Goal: Communication & Community: Answer question/provide support

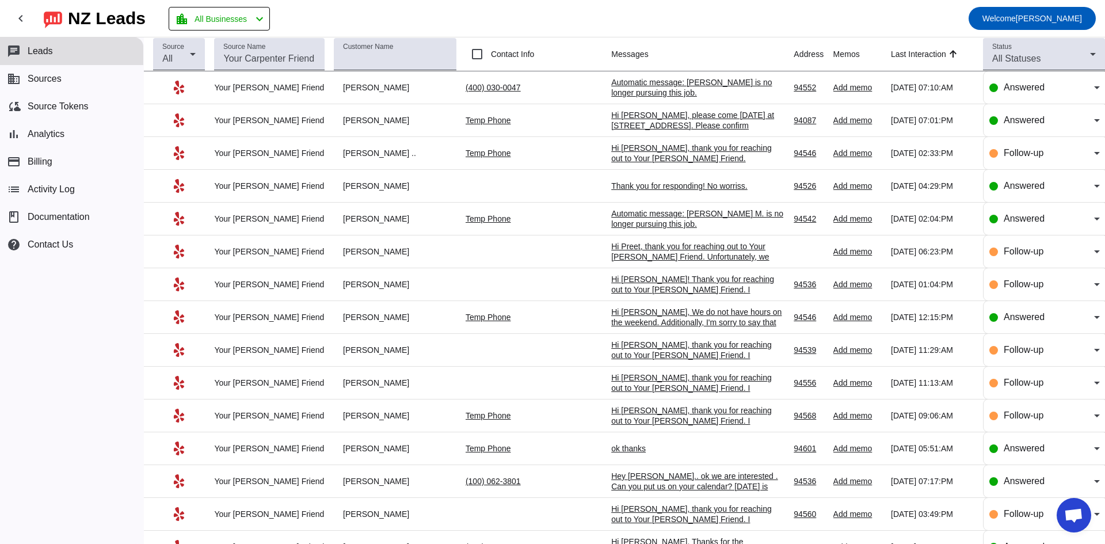
click at [629, 123] on div "Hi [PERSON_NAME], please come [DATE] at [STREET_ADDRESS]. Please confirm" at bounding box center [697, 120] width 173 height 21
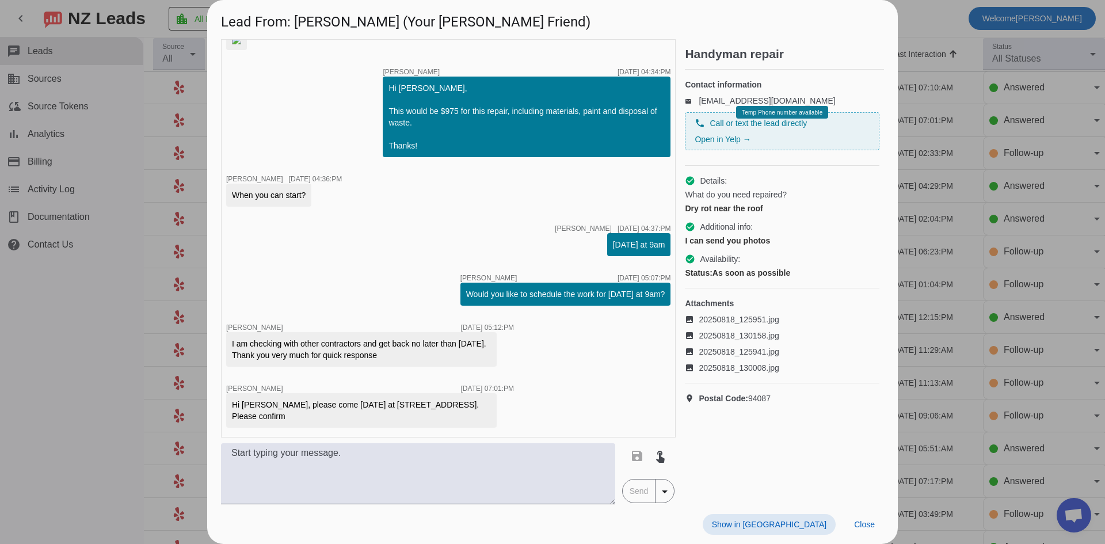
scroll to position [792, 0]
drag, startPoint x: 233, startPoint y: 404, endPoint x: 305, endPoint y: 408, distance: 71.5
click at [305, 408] on div "Hi [PERSON_NAME], please come [DATE] at [STREET_ADDRESS]. Please confirm" at bounding box center [361, 410] width 259 height 23
copy div "[STREET_ADDRESS]"
click at [257, 405] on div "Hi [PERSON_NAME], please come [DATE] at [STREET_ADDRESS]. Please confirm" at bounding box center [361, 410] width 259 height 23
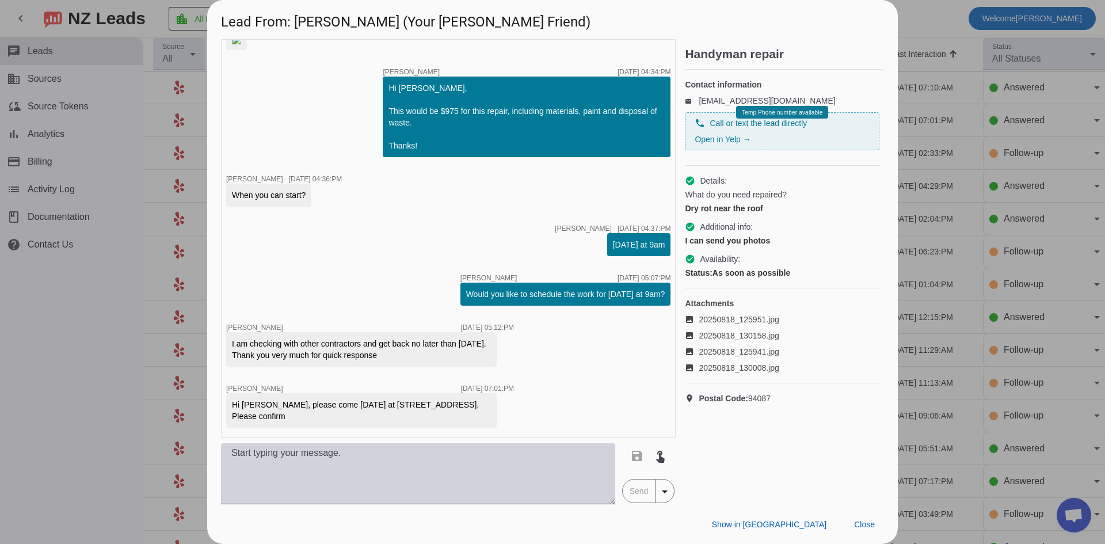
click at [362, 466] on textarea at bounding box center [418, 473] width 394 height 61
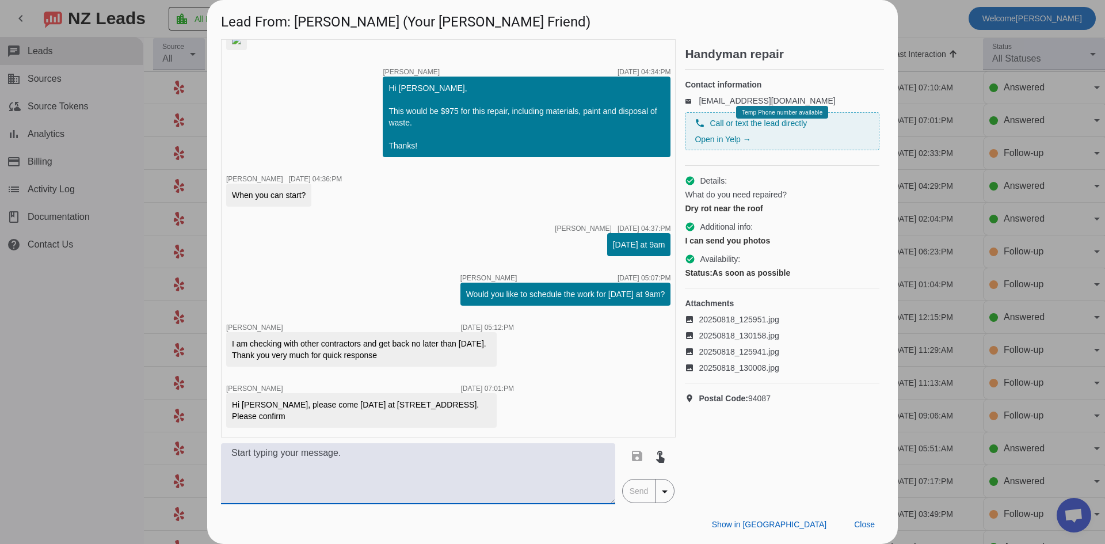
type textarea "Y"
type textarea "Hi, I will send you an official estimate through our software for approval as a…"
click at [644, 491] on span "Send" at bounding box center [639, 491] width 33 height 23
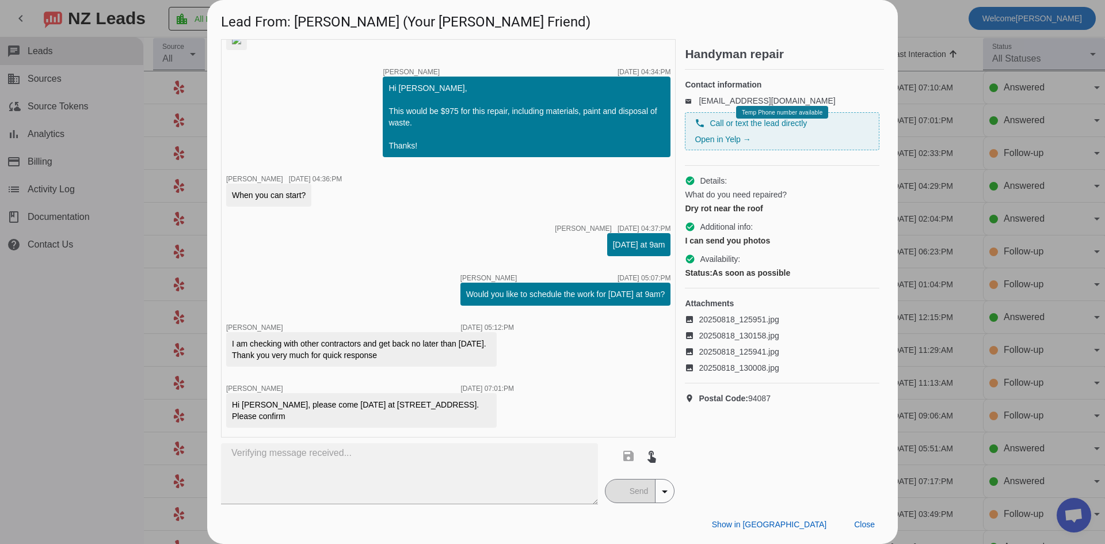
scroll to position [922, 0]
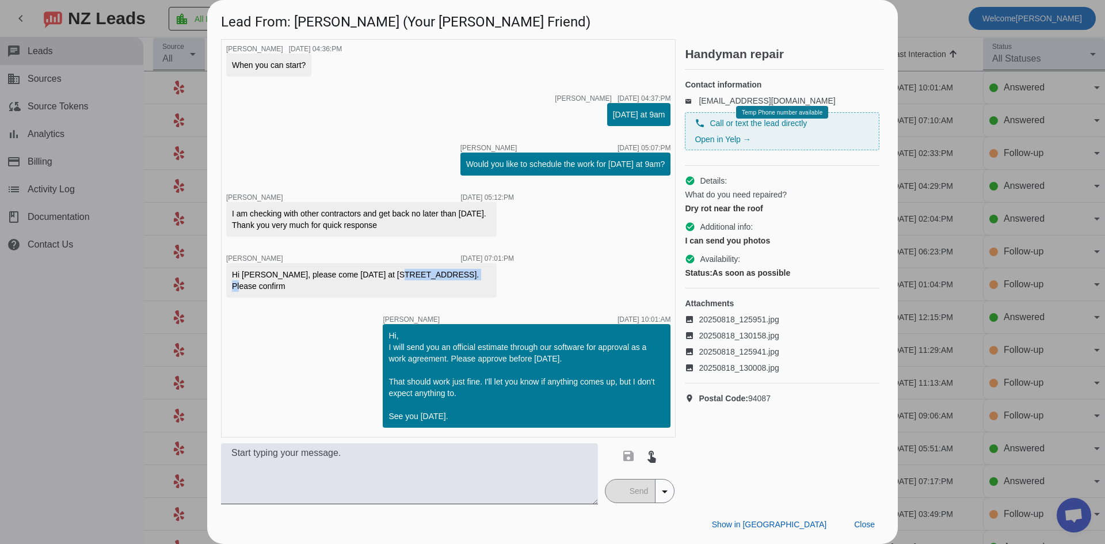
drag, startPoint x: 231, startPoint y: 272, endPoint x: 297, endPoint y: 275, distance: 66.3
click at [303, 278] on div "Hi [PERSON_NAME], please come [DATE] at [STREET_ADDRESS]. Please confirm" at bounding box center [361, 280] width 271 height 35
drag, startPoint x: 297, startPoint y: 275, endPoint x: 255, endPoint y: 273, distance: 41.5
click at [255, 273] on div "Hi [PERSON_NAME], please come [DATE] at [STREET_ADDRESS]. Please confirm" at bounding box center [361, 280] width 259 height 23
click at [234, 274] on div "Hi [PERSON_NAME], please come [DATE] at [STREET_ADDRESS]. Please confirm" at bounding box center [361, 280] width 259 height 23
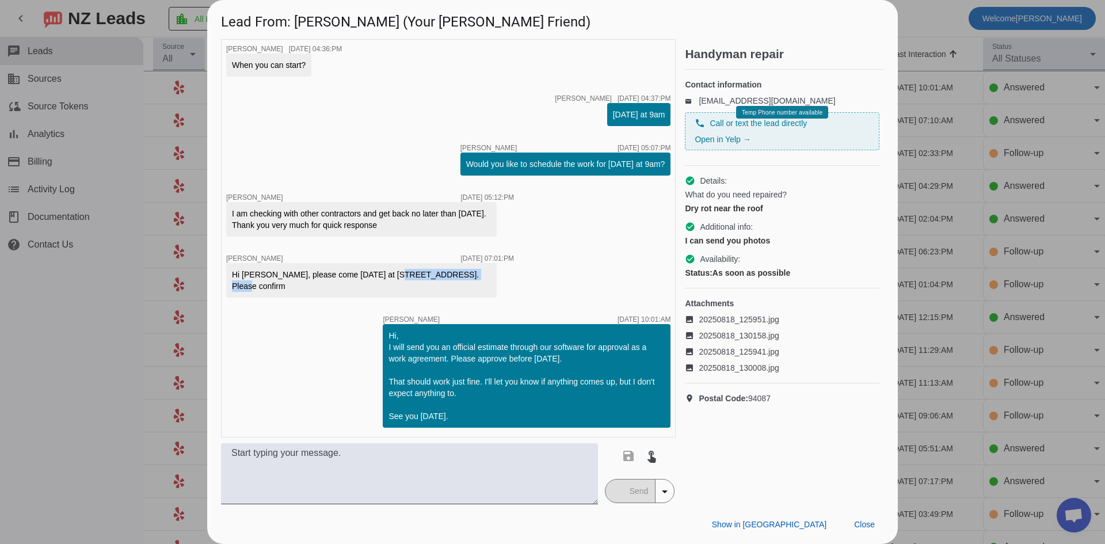
drag, startPoint x: 234, startPoint y: 274, endPoint x: 310, endPoint y: 275, distance: 76.6
click at [310, 275] on div "Hi [PERSON_NAME], please come [DATE] at [STREET_ADDRESS]. Please confirm" at bounding box center [361, 280] width 259 height 23
click at [282, 275] on div "Hi [PERSON_NAME], please come [DATE] at [STREET_ADDRESS]. Please confirm" at bounding box center [361, 280] width 259 height 23
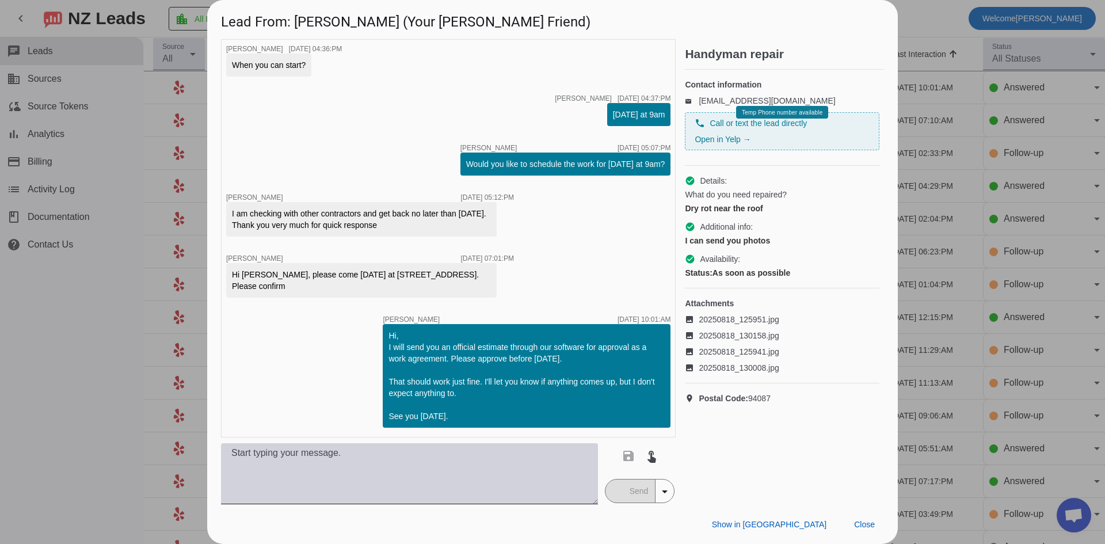
click at [415, 459] on textarea at bounding box center [409, 473] width 377 height 61
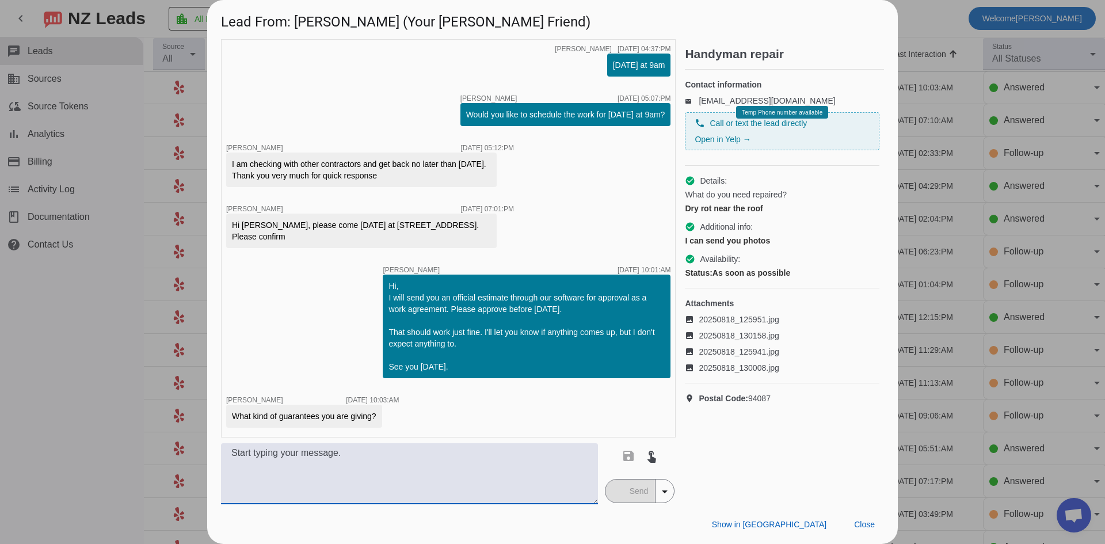
scroll to position [971, 0]
type textarea "W"
type textarea "L"
click at [486, 453] on textarea "If you're asking about our warranty policy, We offer a lifetime Labor and 1 yea…" at bounding box center [409, 473] width 377 height 61
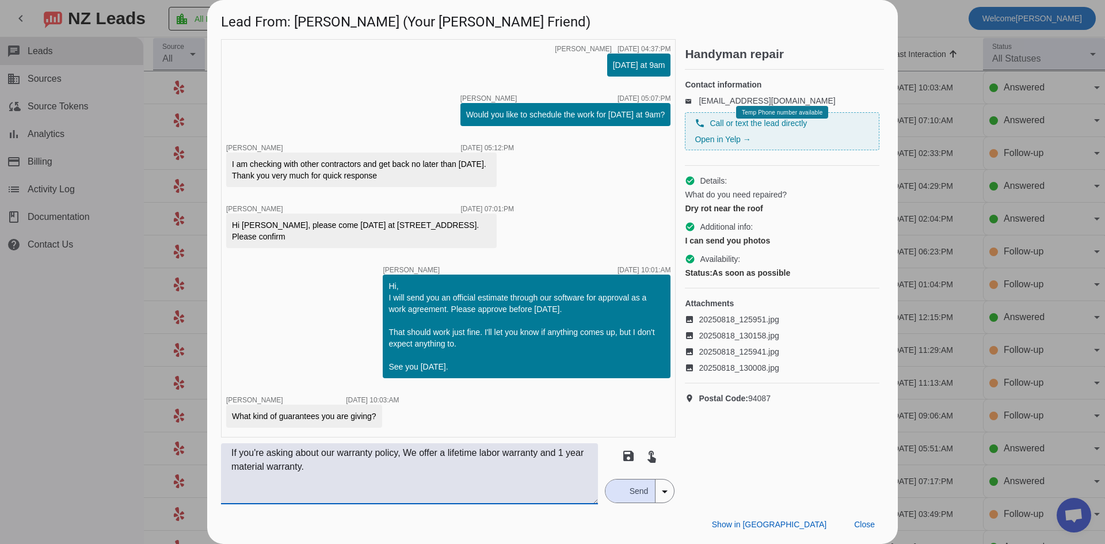
type textarea "If you're asking about our warranty policy, We offer a lifetime labor warranty …"
click at [634, 491] on span "Send" at bounding box center [639, 491] width 33 height 23
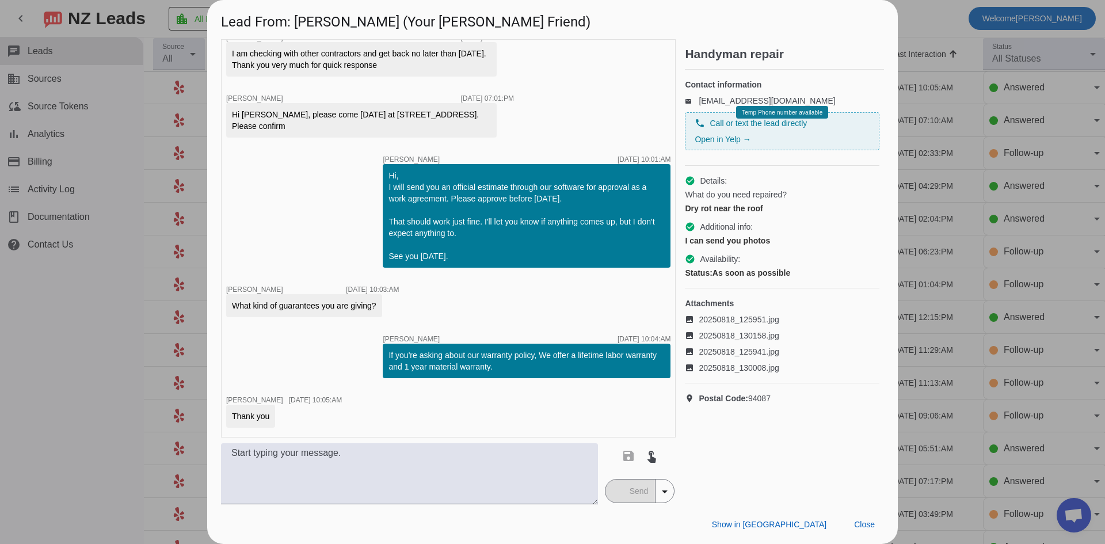
scroll to position [1082, 0]
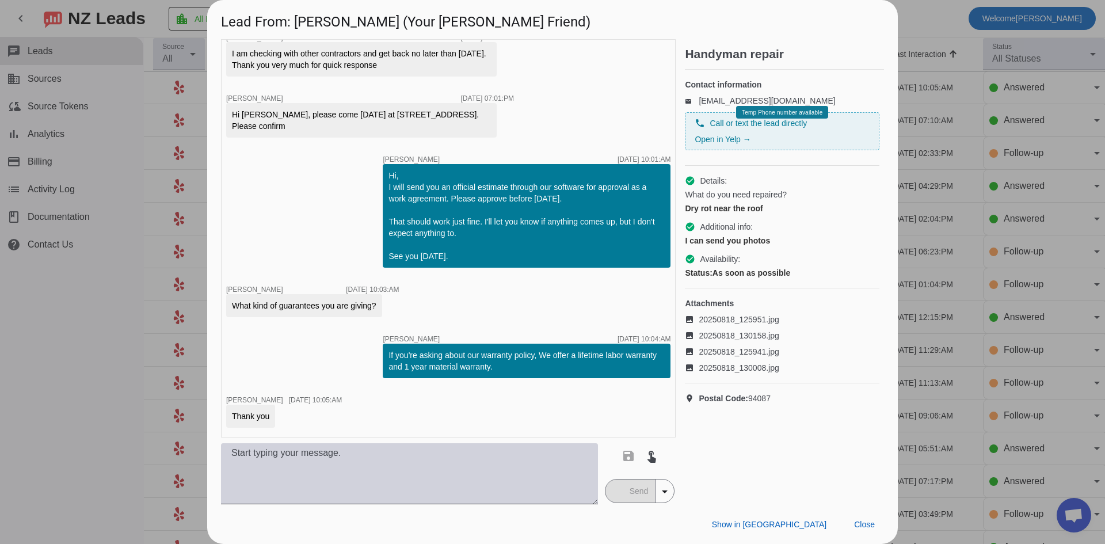
click at [412, 457] on textarea at bounding box center [409, 473] width 377 height 61
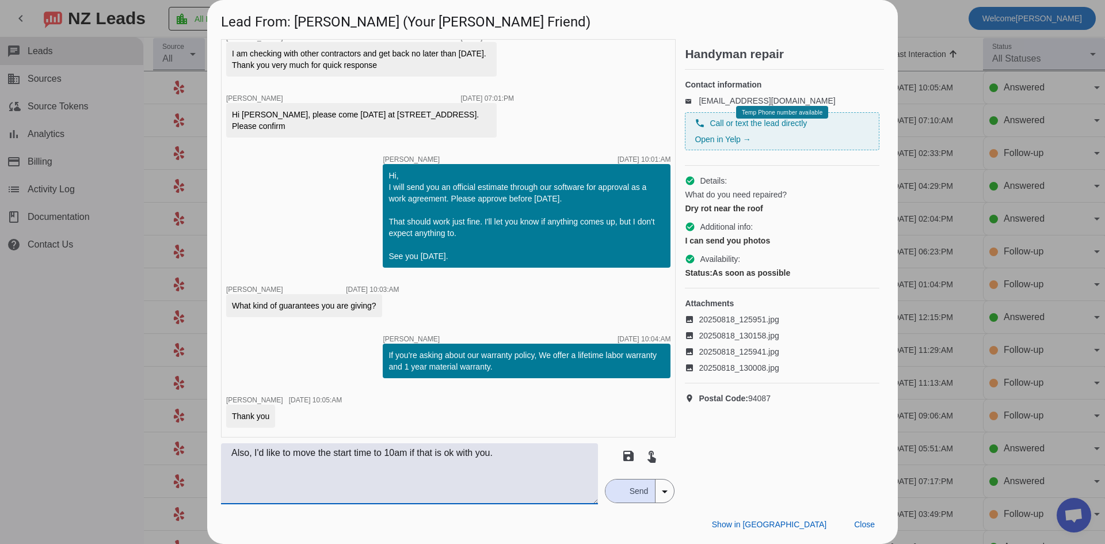
type textarea "Also, I'd like to move the start time to 10am if that is ok with you."
click at [641, 488] on span "Send" at bounding box center [639, 491] width 33 height 23
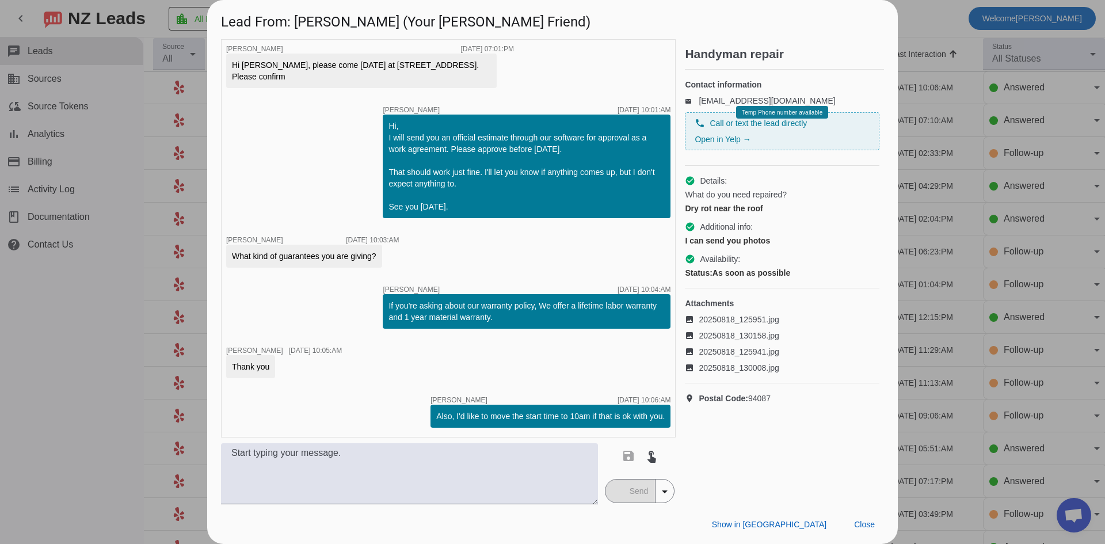
scroll to position [1131, 0]
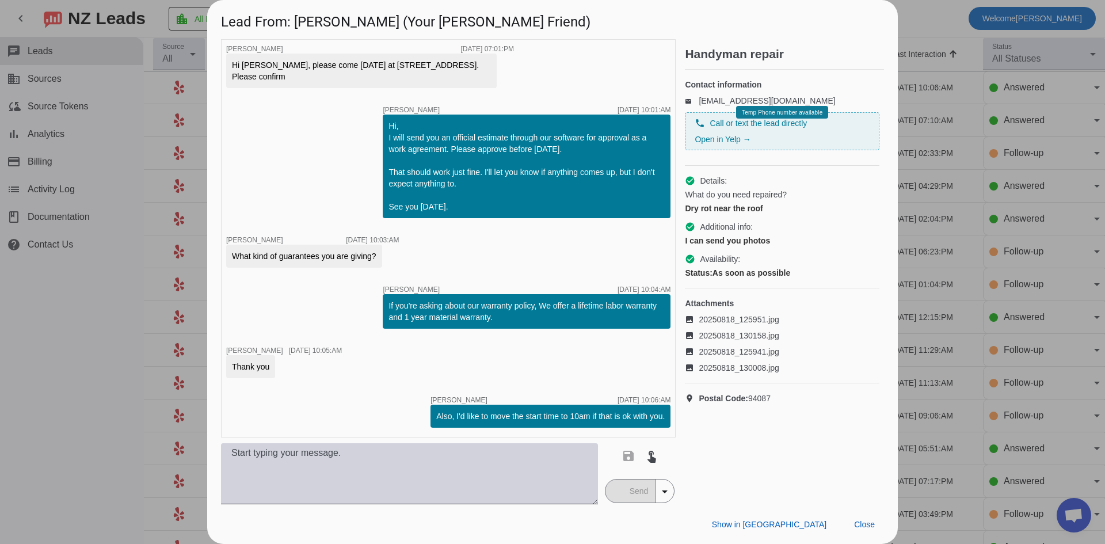
click at [453, 454] on textarea at bounding box center [409, 473] width 377 height 61
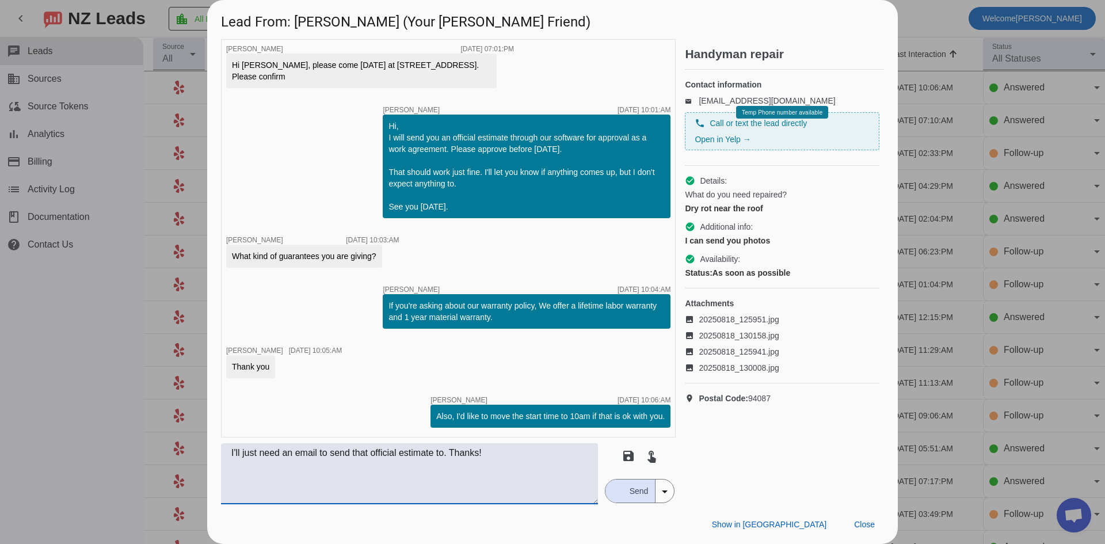
type textarea "I'll just need an email to send that official estimate to. Thanks!"
click at [640, 498] on span "Send" at bounding box center [639, 491] width 33 height 23
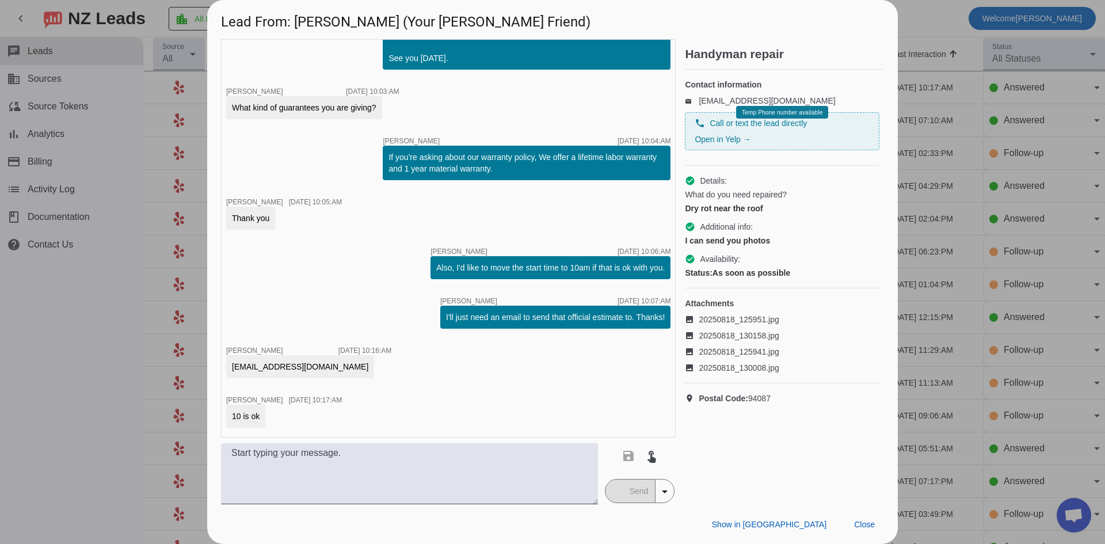
scroll to position [1280, 0]
drag, startPoint x: 232, startPoint y: 364, endPoint x: 310, endPoint y: 368, distance: 78.4
click at [310, 368] on div "[EMAIL_ADDRESS][DOMAIN_NAME]" at bounding box center [300, 367] width 136 height 12
copy div "[EMAIL_ADDRESS][DOMAIN_NAME]"
click at [359, 288] on div "timer close [PERSON_NAME] [DATE] 03:20:PM timer close [PERSON_NAME] [DATE] 03:2…" at bounding box center [448, 238] width 455 height 398
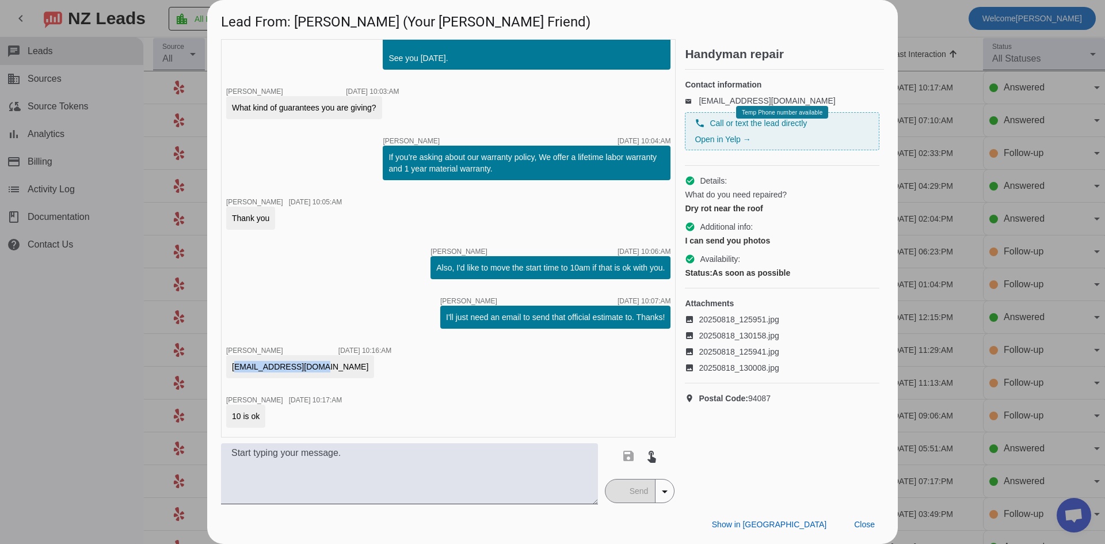
click at [368, 287] on div "timer close [PERSON_NAME] [DATE] 03:20:PM timer close [PERSON_NAME] [DATE] 03:2…" at bounding box center [448, 238] width 455 height 398
click at [369, 288] on div "timer close [PERSON_NAME] [DATE] 03:20:PM timer close [PERSON_NAME] [DATE] 03:2…" at bounding box center [448, 238] width 455 height 398
click at [385, 399] on div "timer close [PERSON_NAME] [DATE] 03:20:PM timer close [PERSON_NAME] [DATE] 03:2…" at bounding box center [448, 238] width 455 height 398
drag, startPoint x: 74, startPoint y: 388, endPoint x: 166, endPoint y: 79, distance: 322.2
click at [74, 387] on div at bounding box center [552, 272] width 1105 height 544
